Goal: Check status: Check status

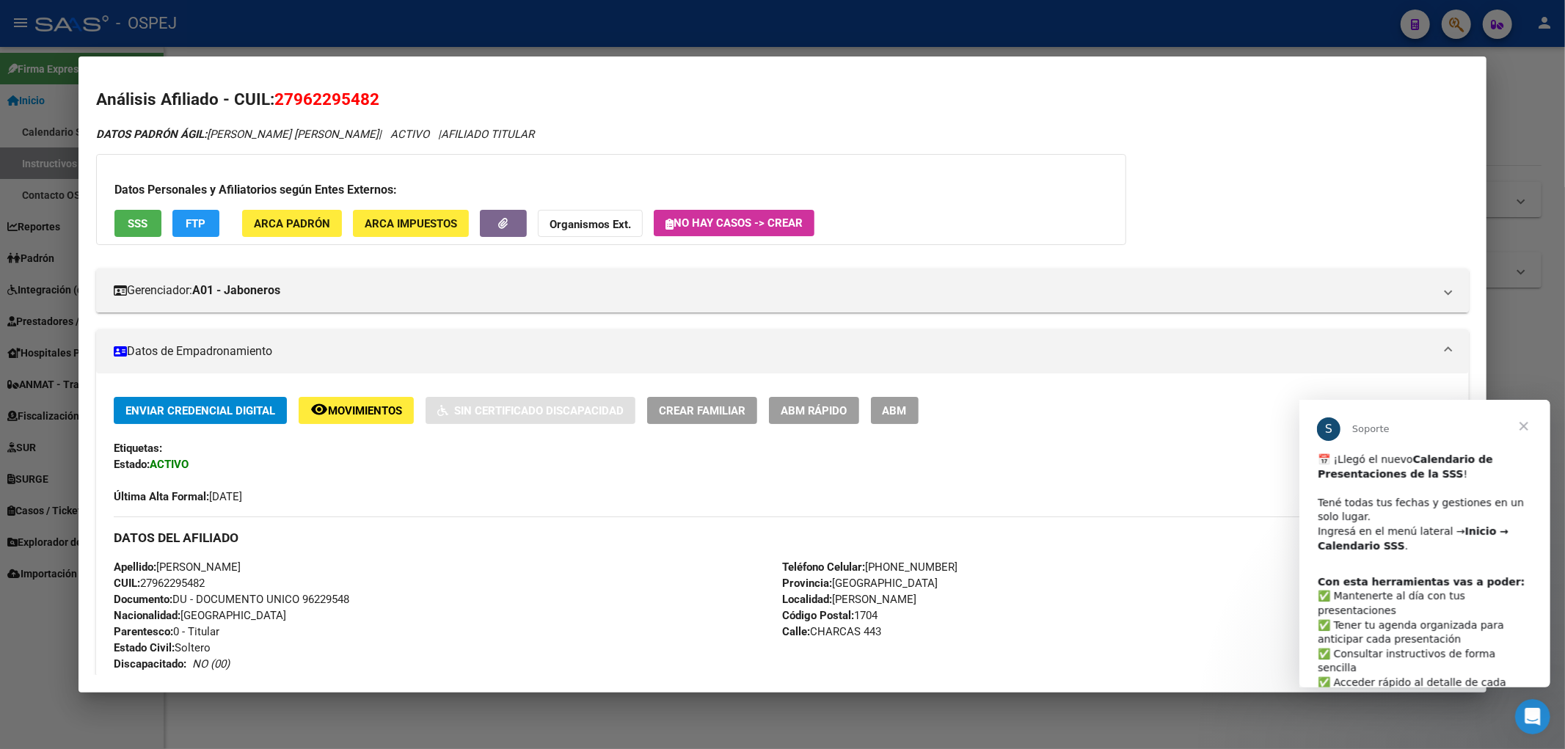
click at [739, 38] on div at bounding box center [782, 374] width 1565 height 749
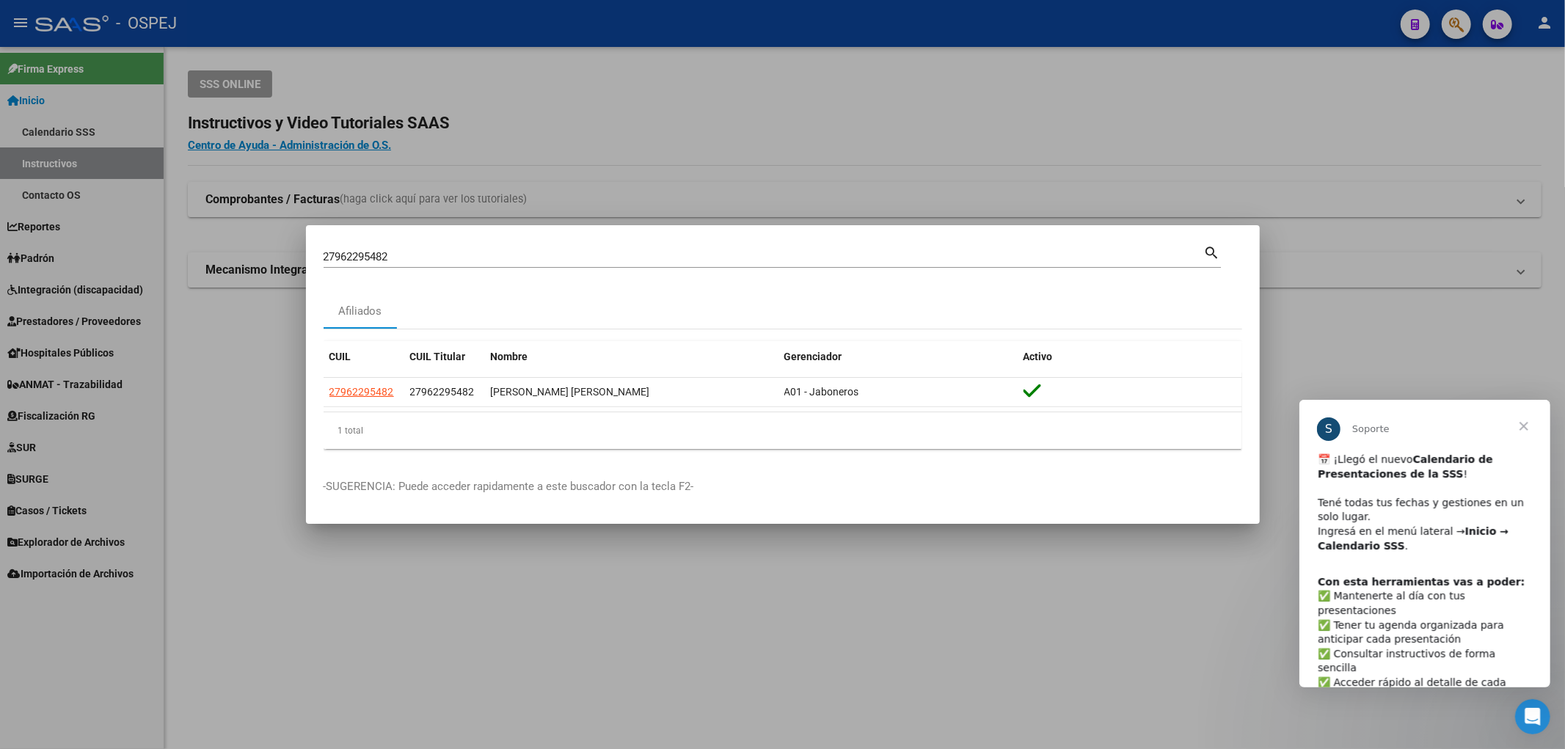
click at [390, 257] on input "27962295482" at bounding box center [764, 256] width 881 height 13
click at [434, 260] on input "27962295482" at bounding box center [764, 256] width 881 height 13
click at [511, 259] on input "27962295482" at bounding box center [764, 256] width 881 height 13
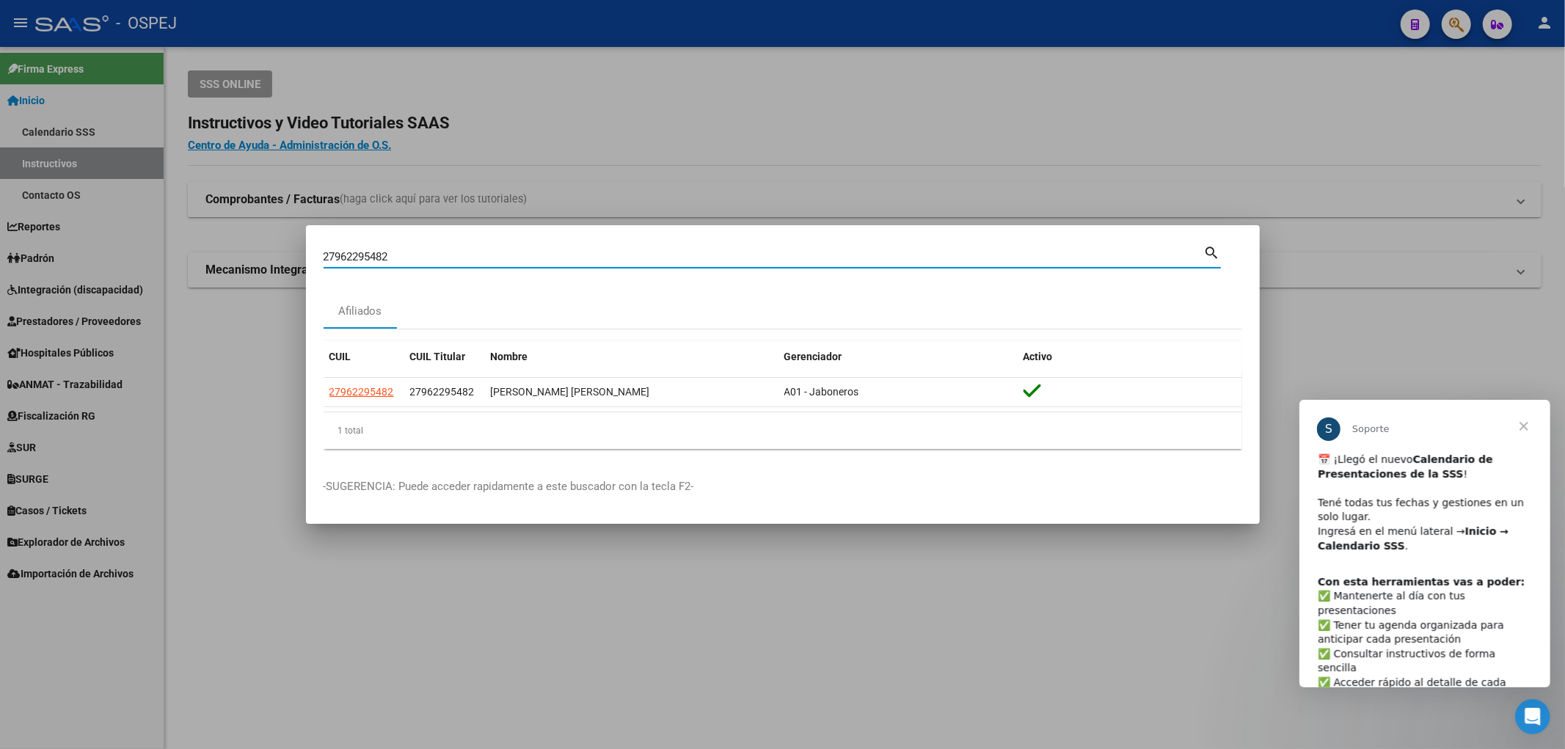
click at [511, 259] on input "27962295482" at bounding box center [764, 256] width 881 height 13
type input "29255176"
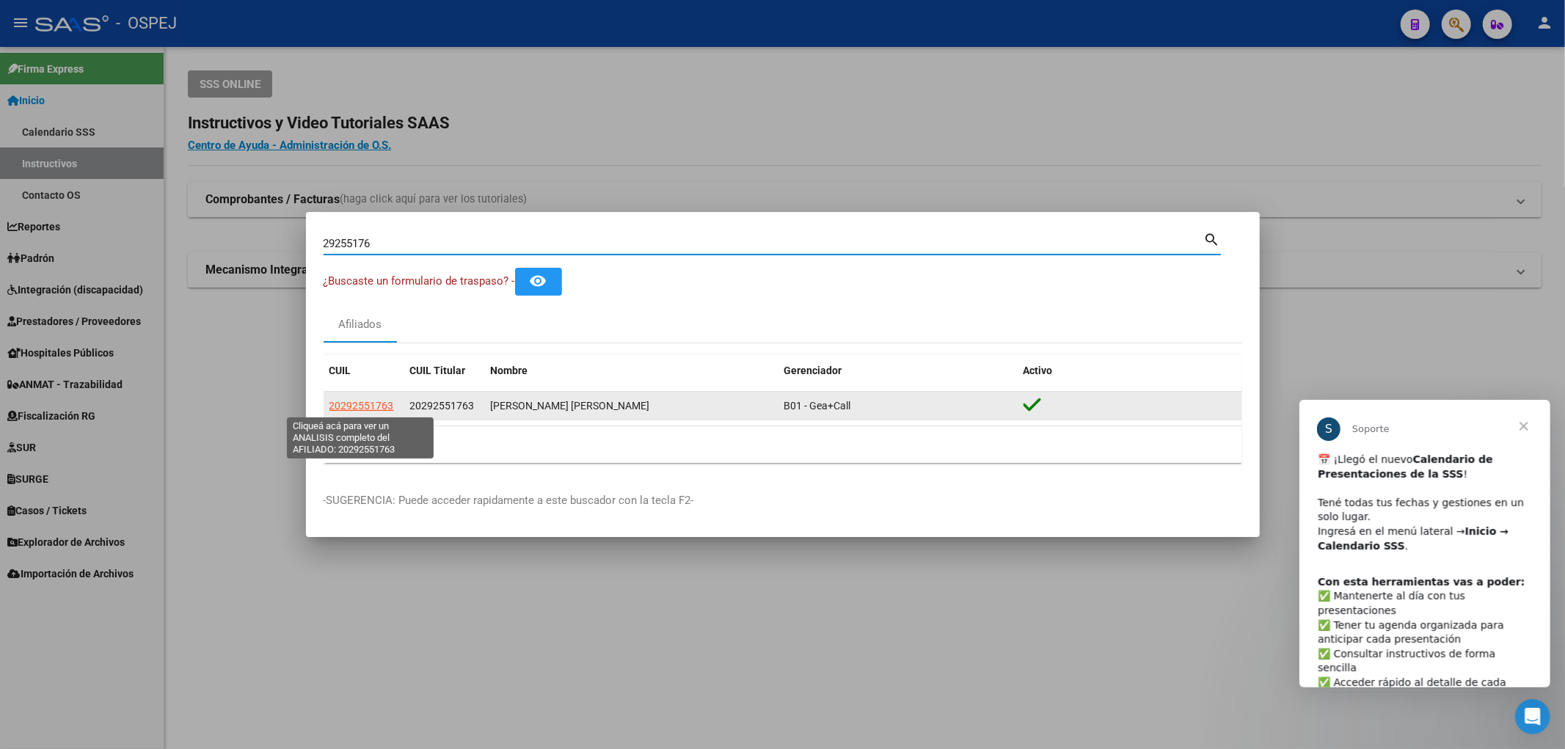
click at [332, 408] on span "20292551763" at bounding box center [361, 406] width 65 height 12
type textarea "20292551763"
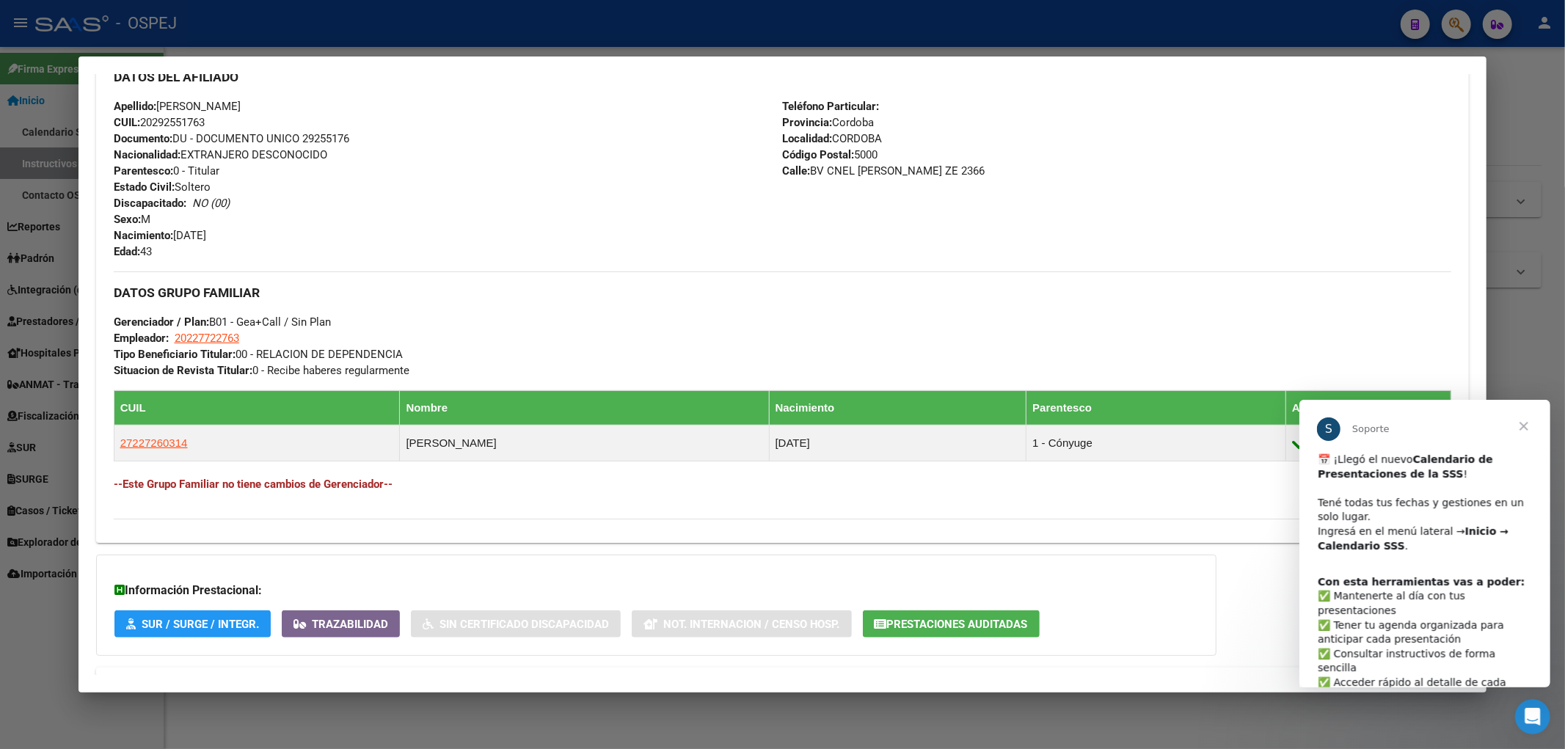
scroll to position [550, 0]
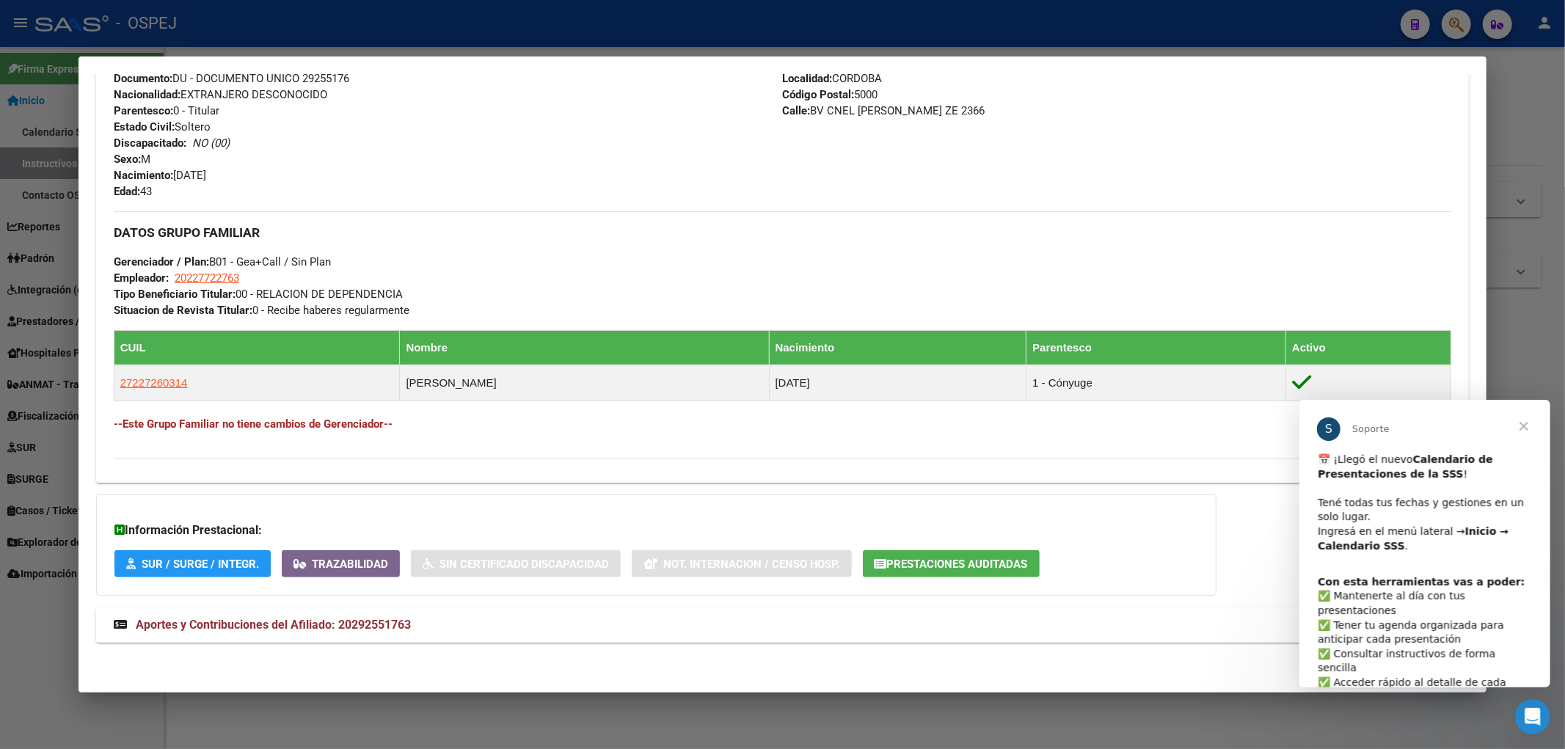
click at [472, 626] on mat-panel-title "Aportes y Contribuciones del Afiliado: 20292551763" at bounding box center [774, 625] width 1321 height 18
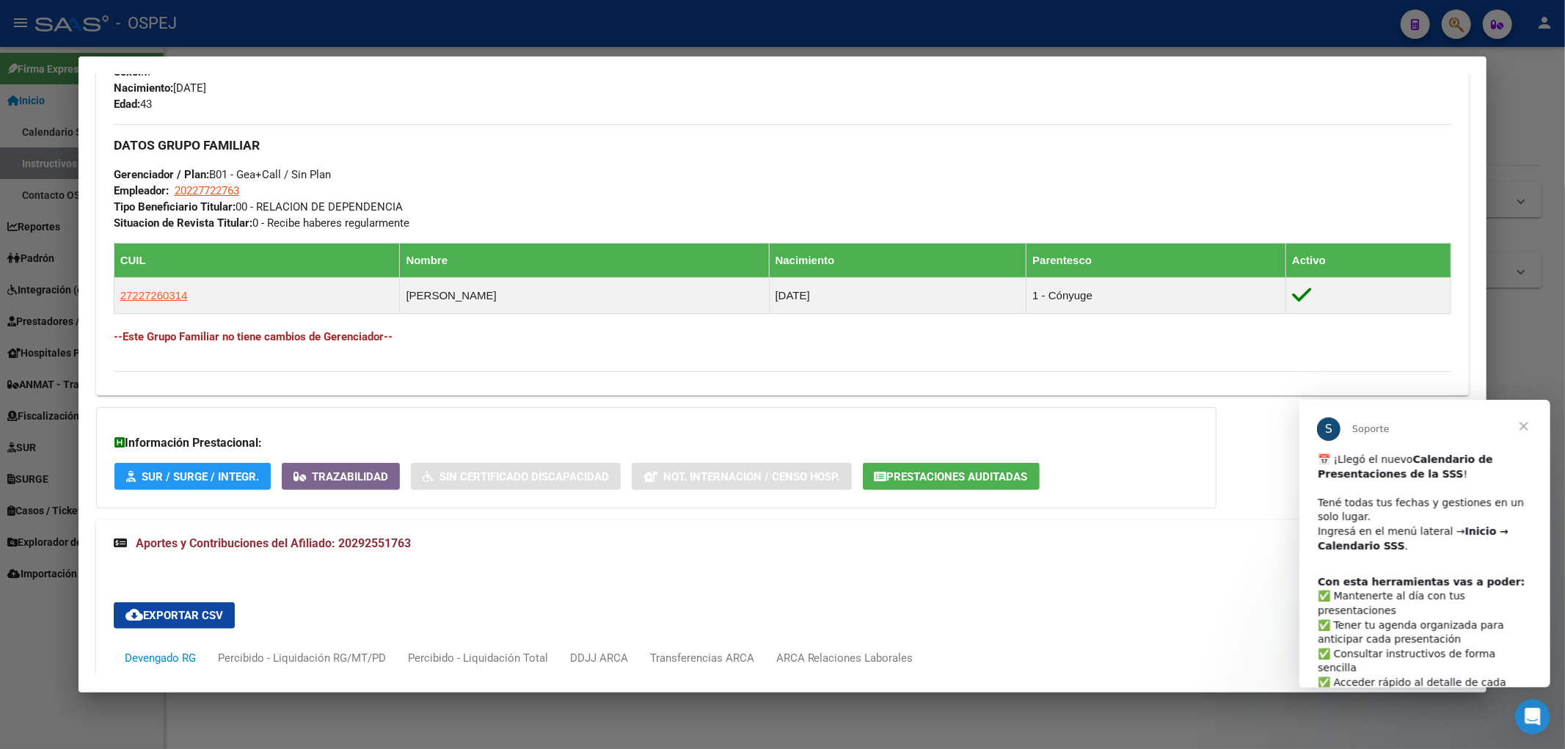
click at [1527, 426] on span "Cerrar" at bounding box center [1523, 425] width 53 height 53
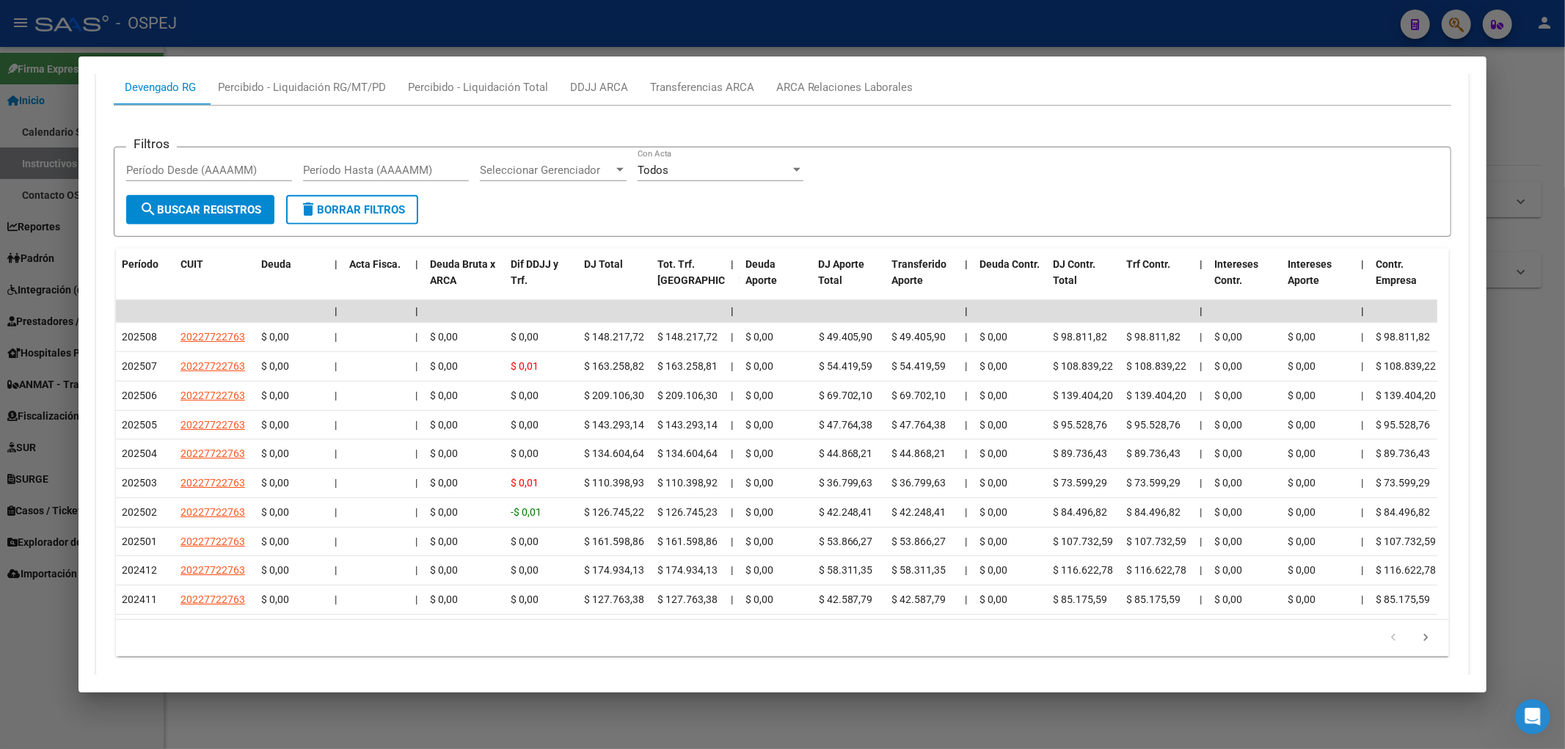
scroll to position [1277, 0]
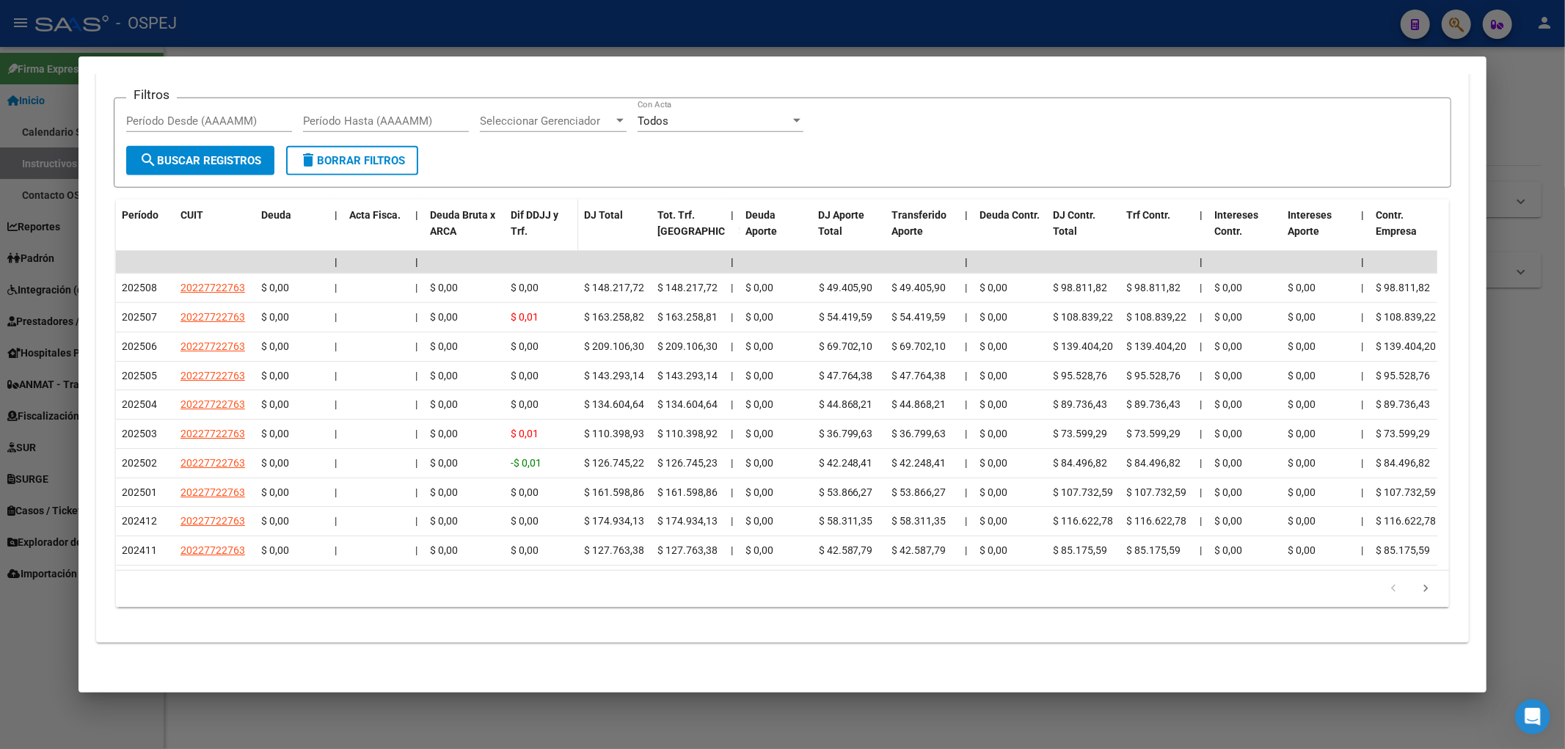
drag, startPoint x: 474, startPoint y: 612, endPoint x: 527, endPoint y: 180, distance: 435.4
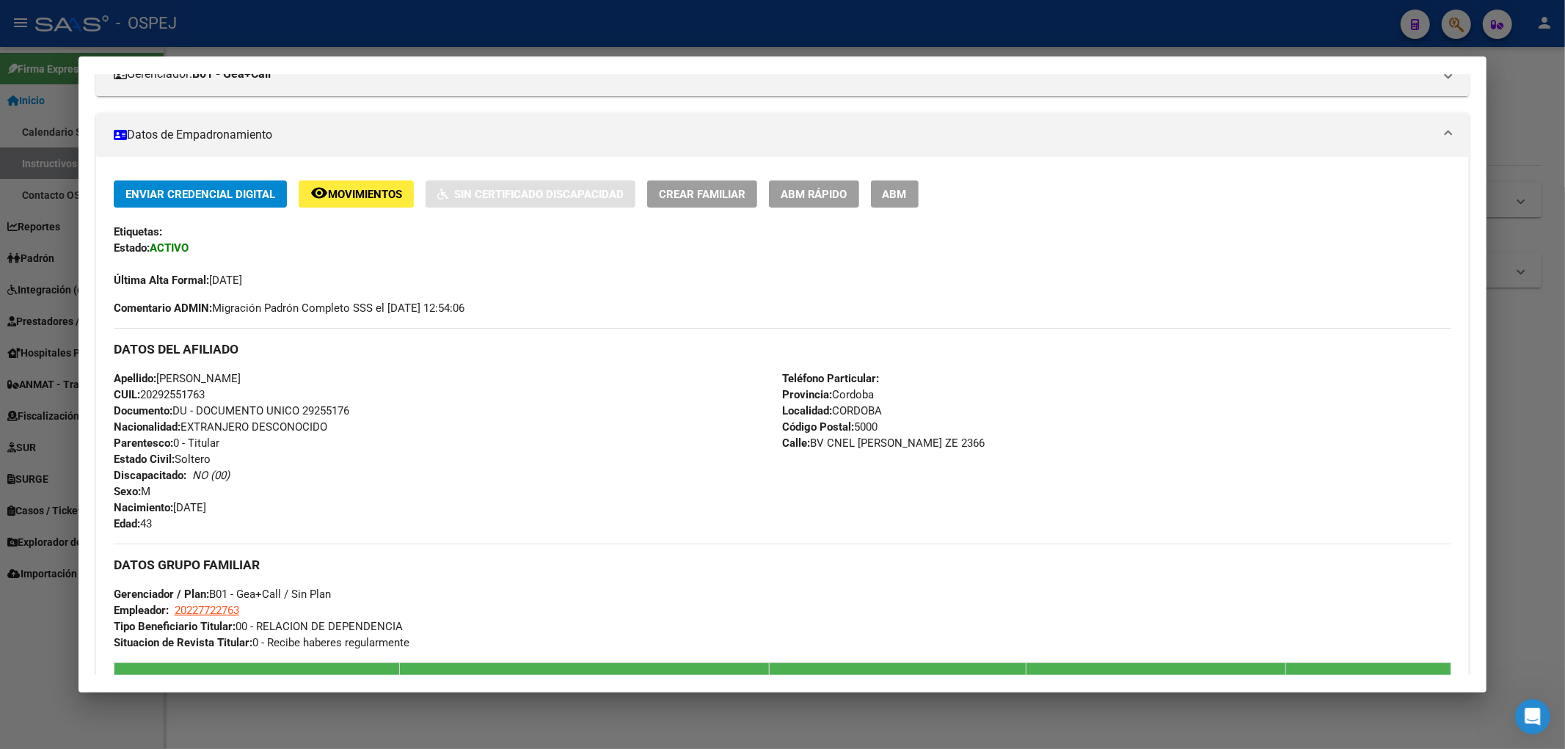
scroll to position [0, 0]
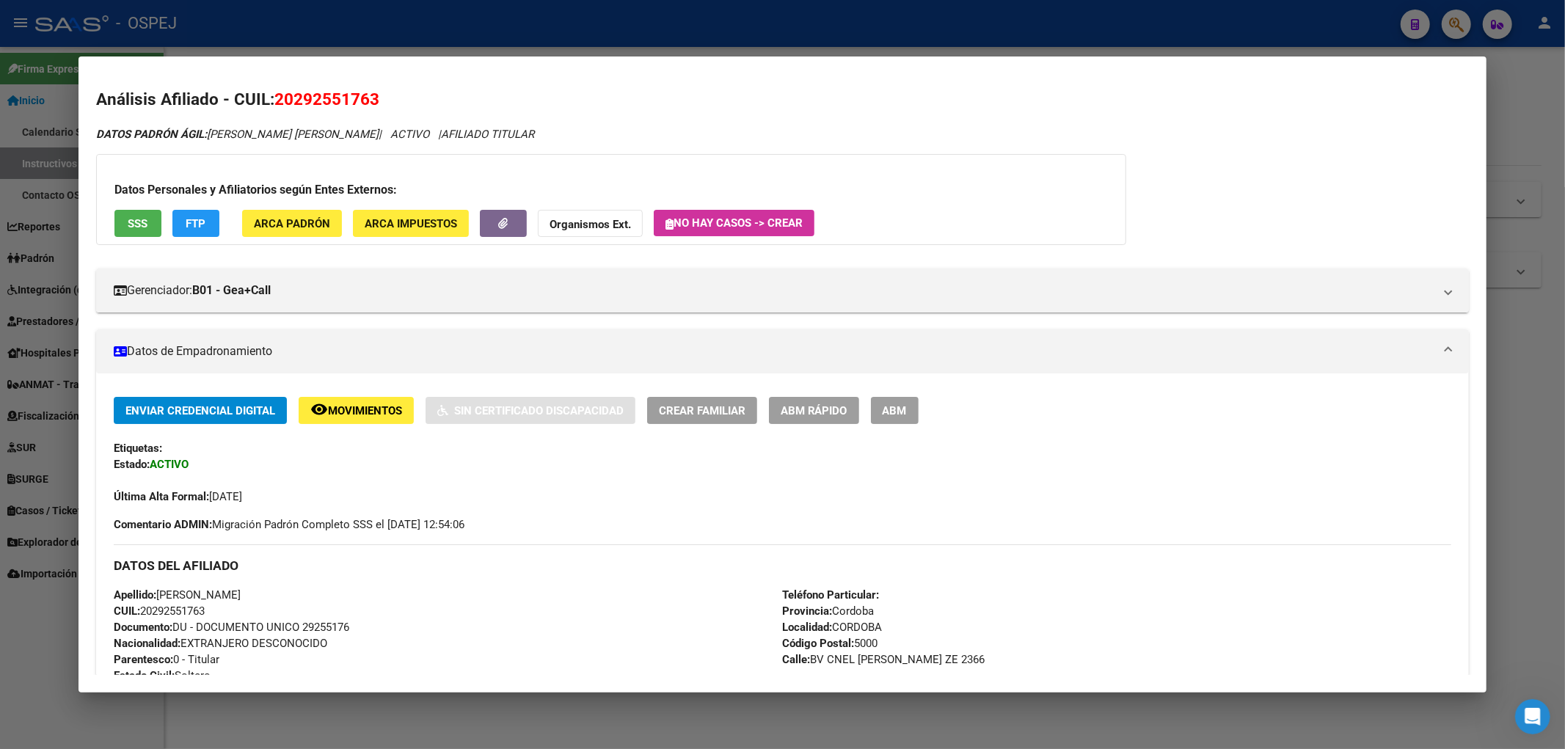
click at [561, 164] on div "Datos Personales y Afiliatorios según Entes Externos: SSS FTP ARCA Padrón ARCA …" at bounding box center [611, 199] width 1030 height 91
click at [311, 225] on span "ARCA Padrón" at bounding box center [292, 223] width 76 height 13
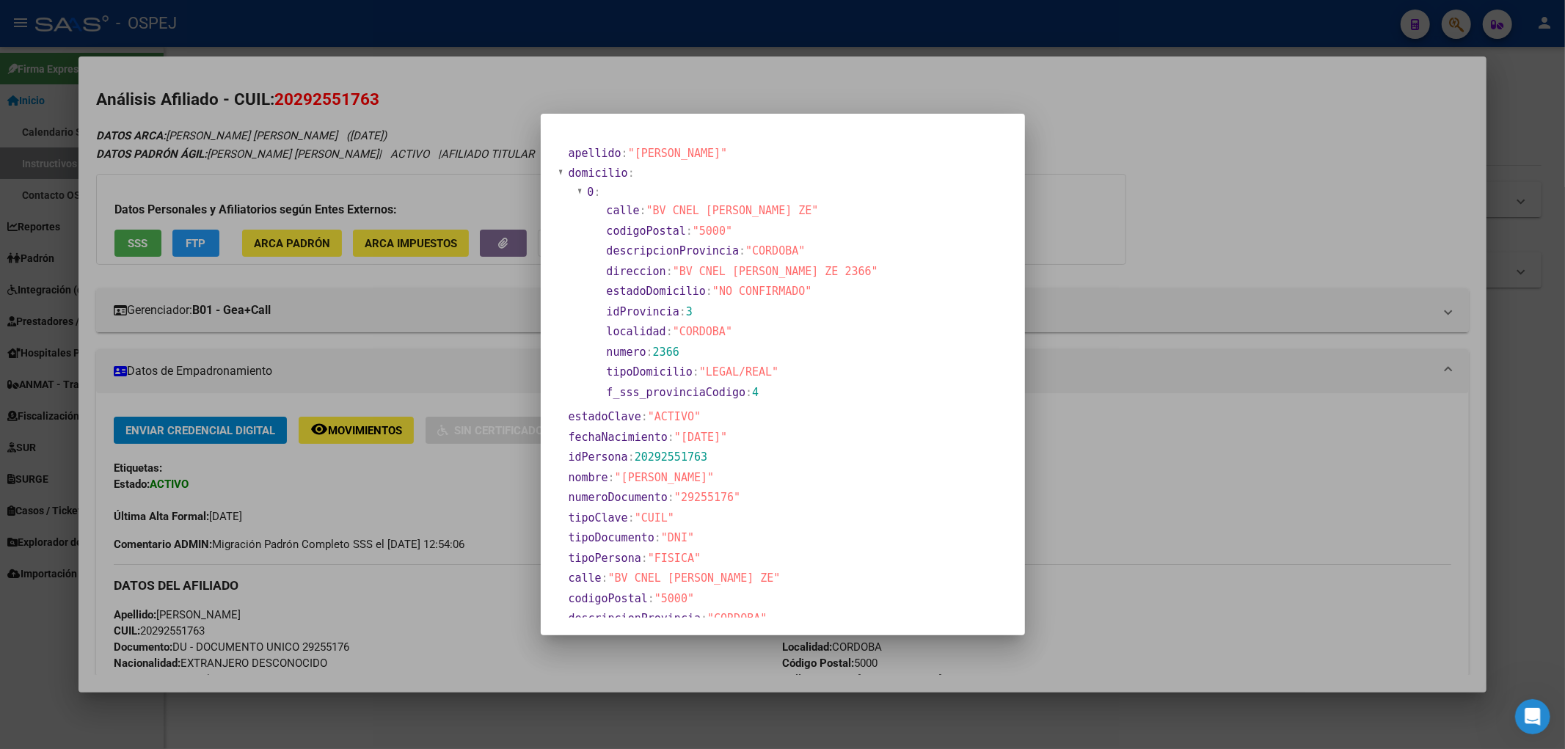
click at [438, 158] on div at bounding box center [782, 374] width 1565 height 749
